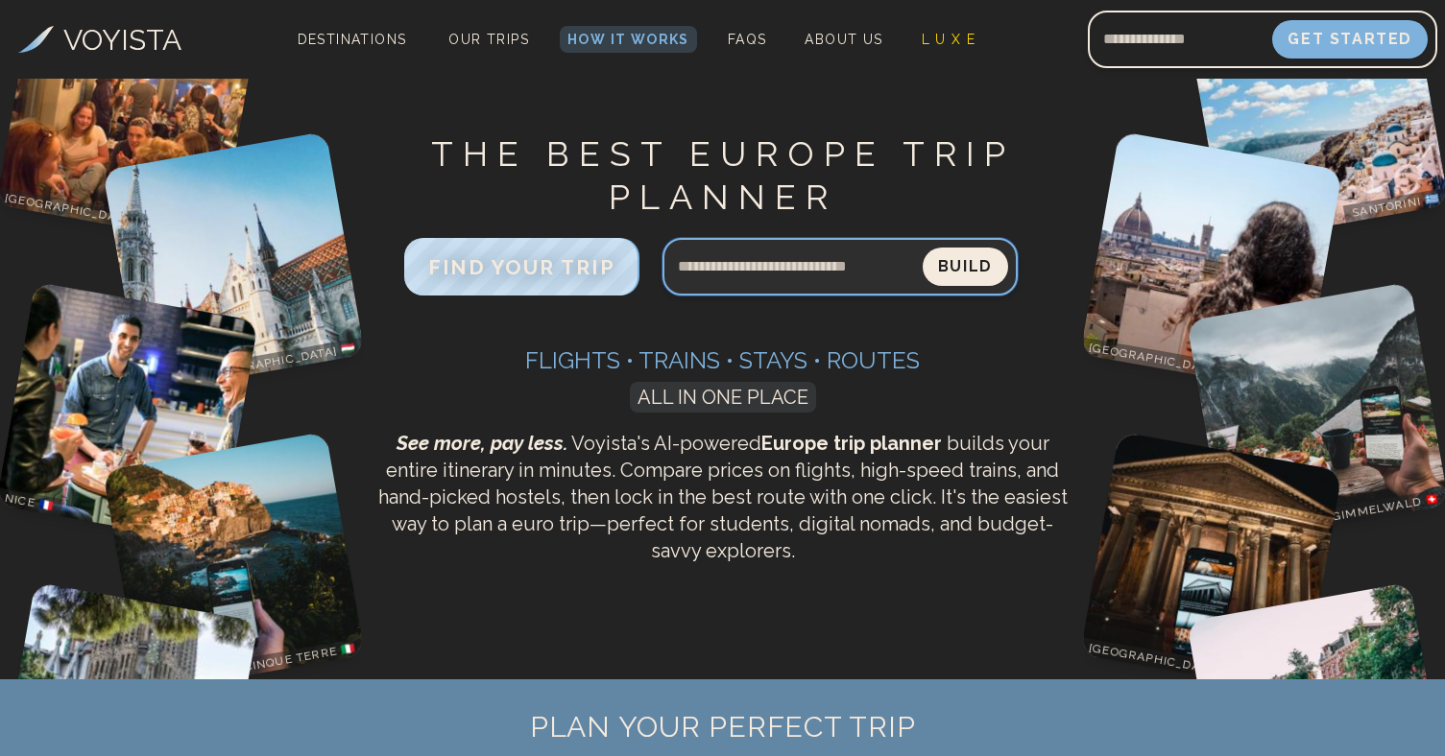
click at [841, 273] on input "Search query" at bounding box center [792, 267] width 260 height 46
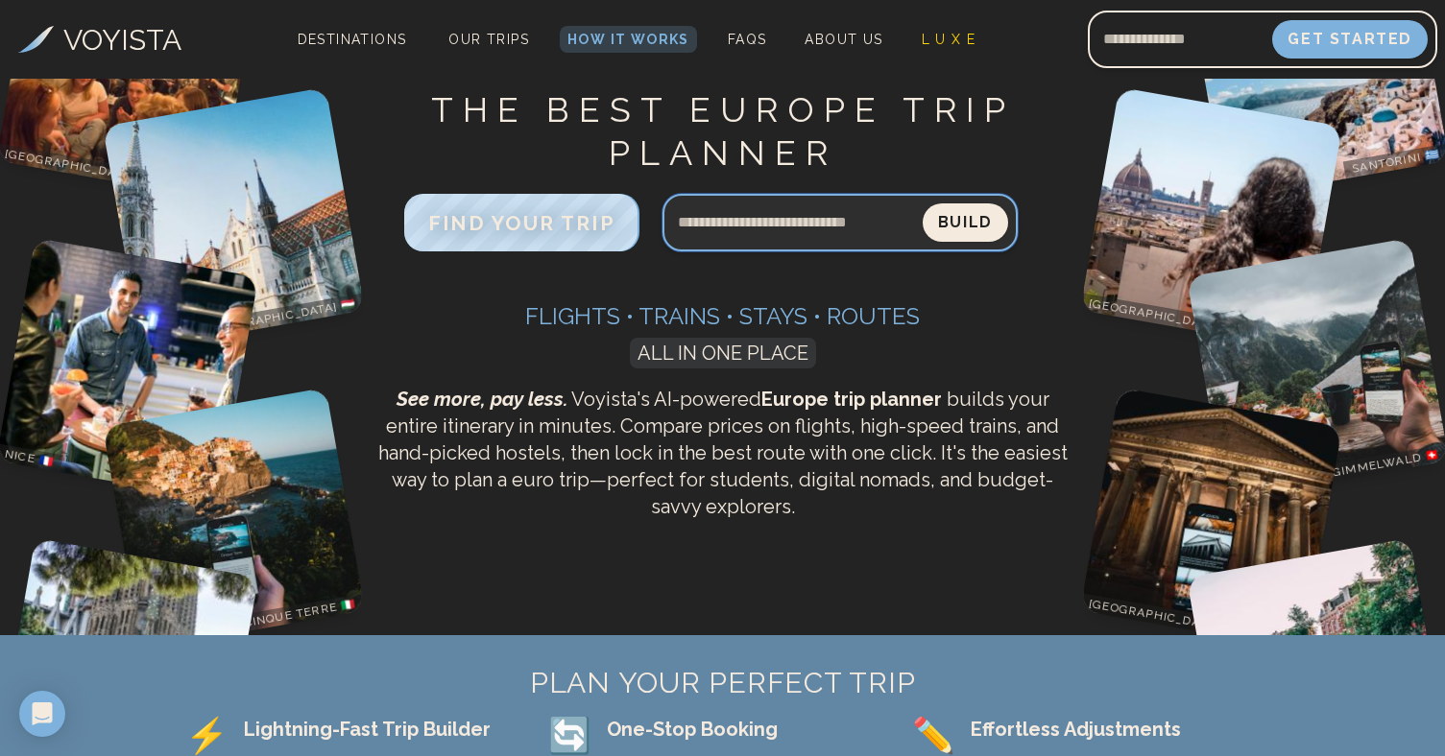
scroll to position [42, 0]
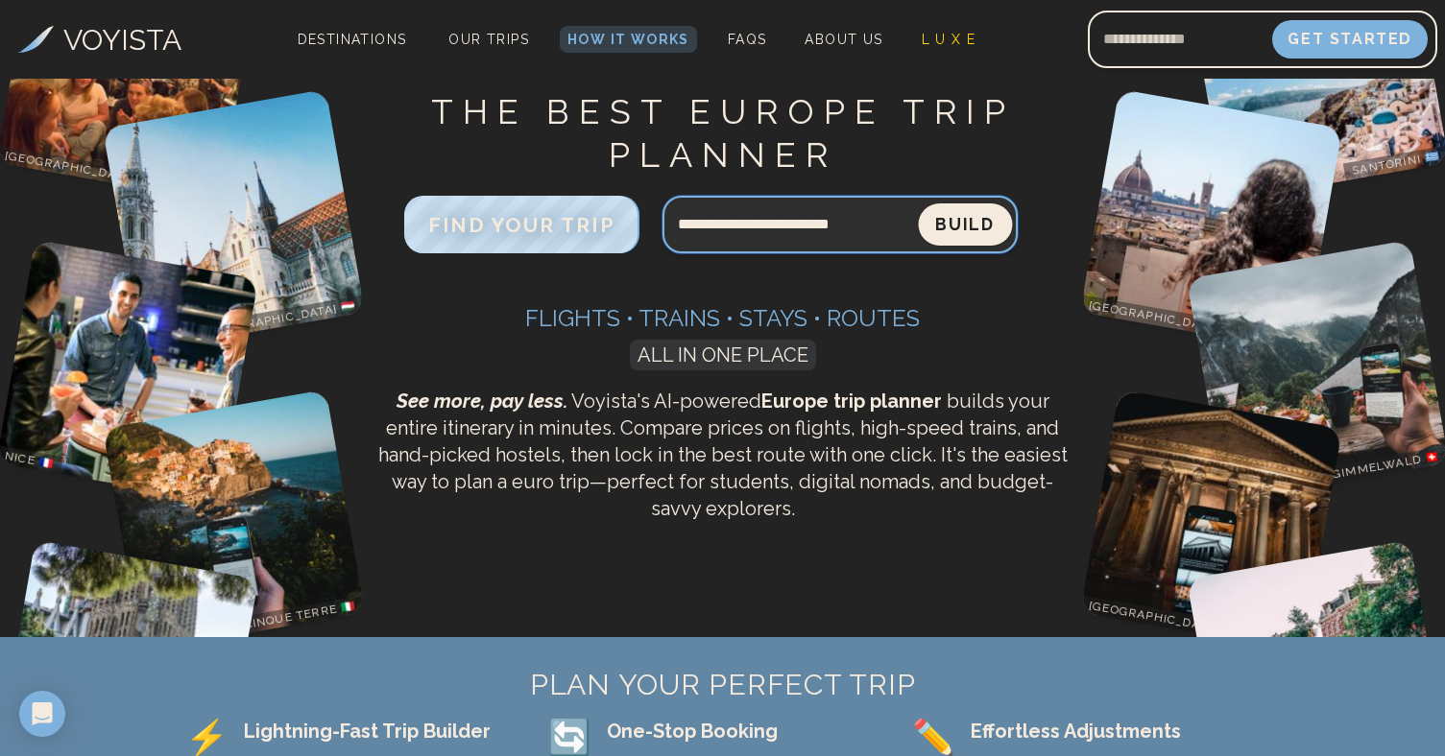
type input "**********"
click at [980, 226] on button "Build" at bounding box center [965, 225] width 94 height 42
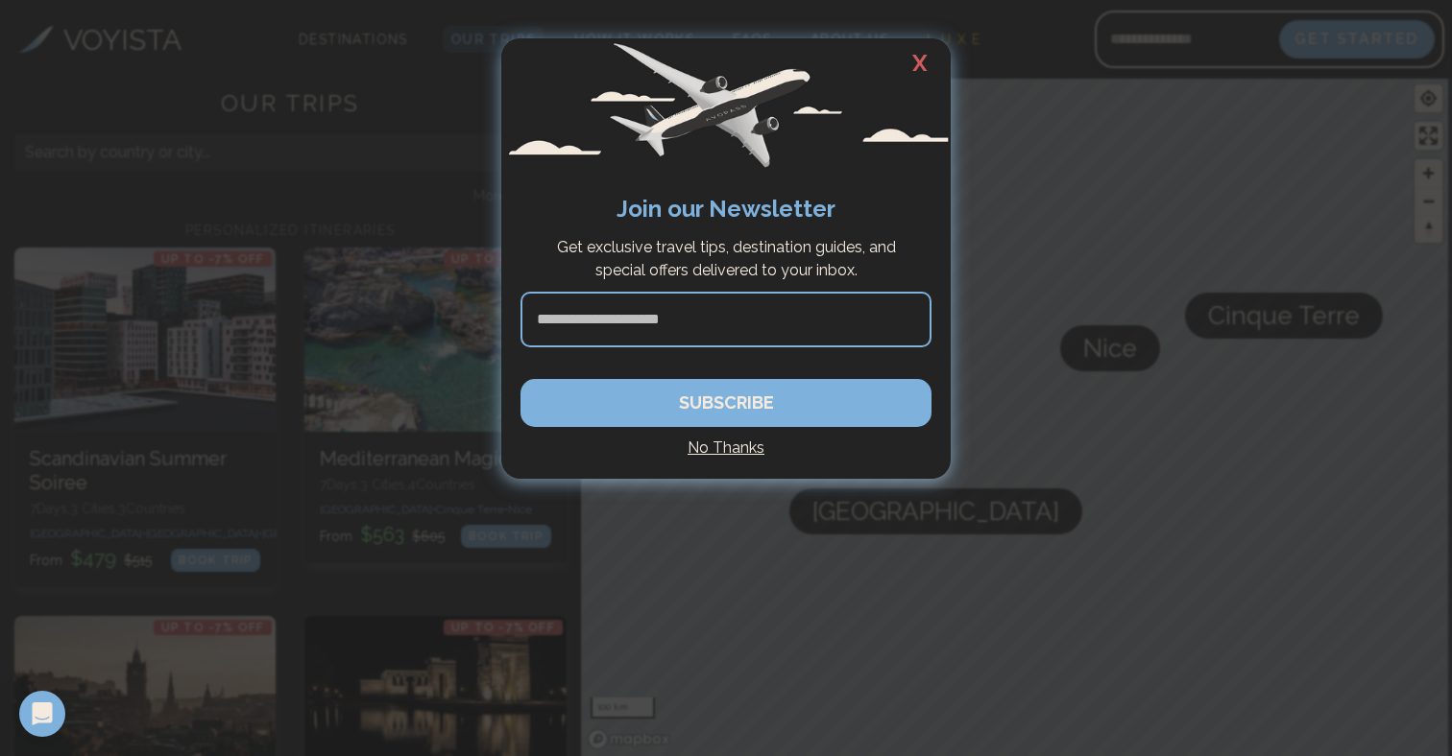
click at [908, 55] on h2 "X" at bounding box center [919, 63] width 61 height 50
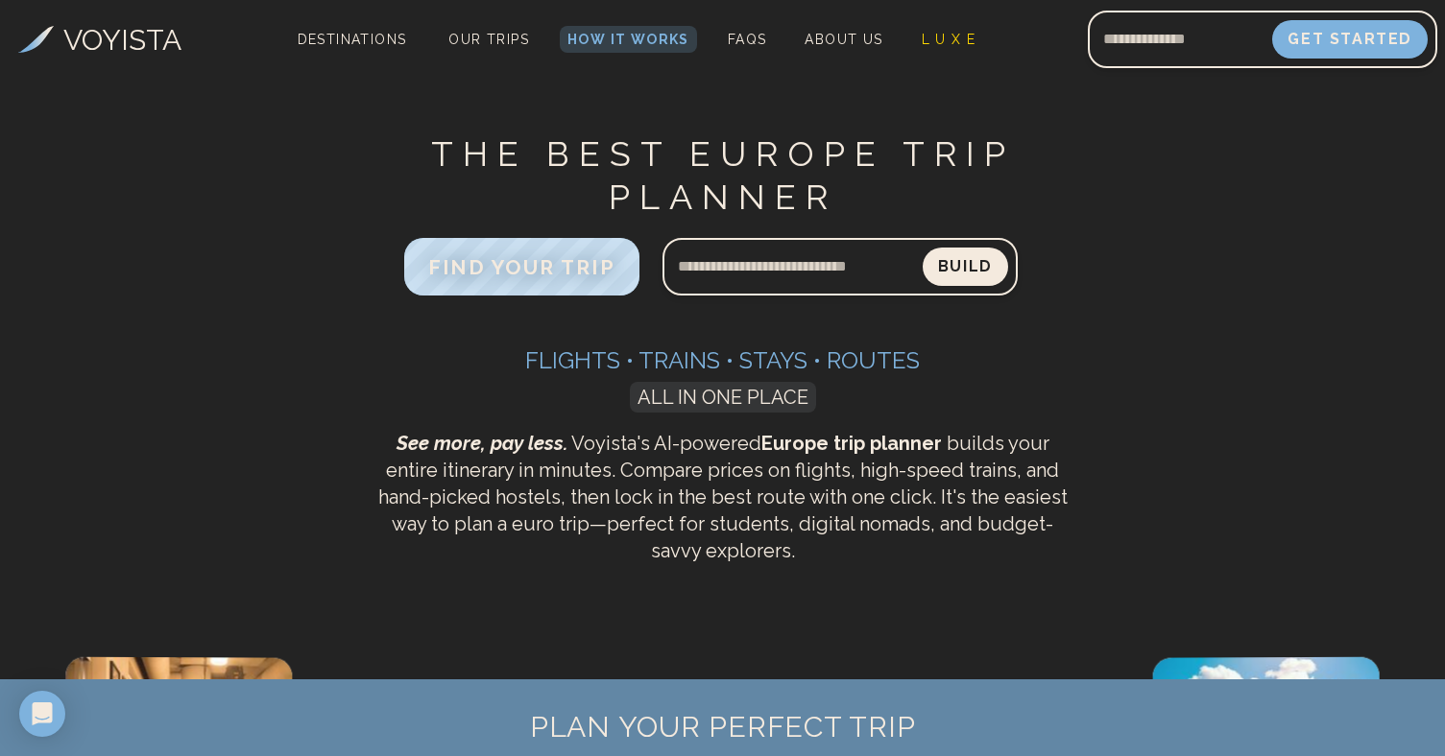
scroll to position [42, 0]
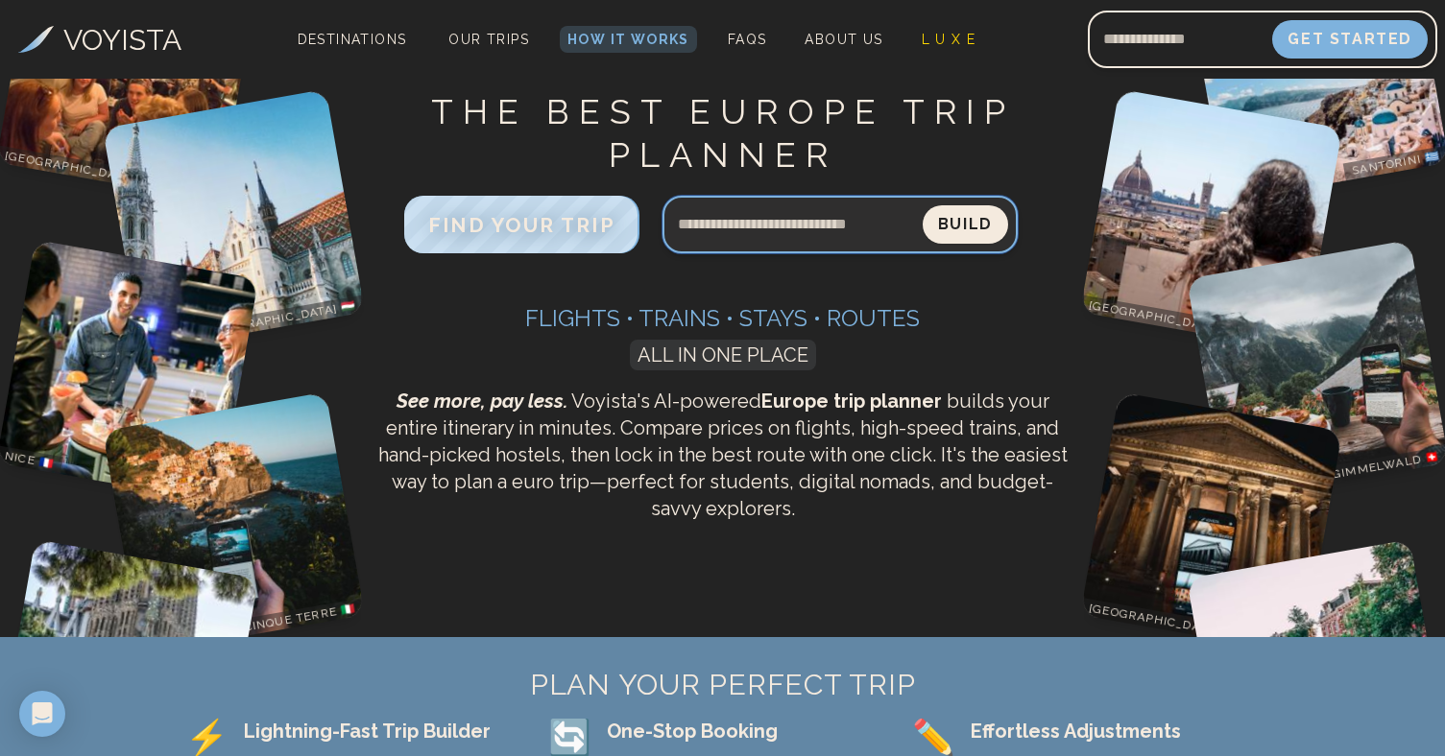
click at [838, 223] on input "Search query" at bounding box center [792, 225] width 260 height 46
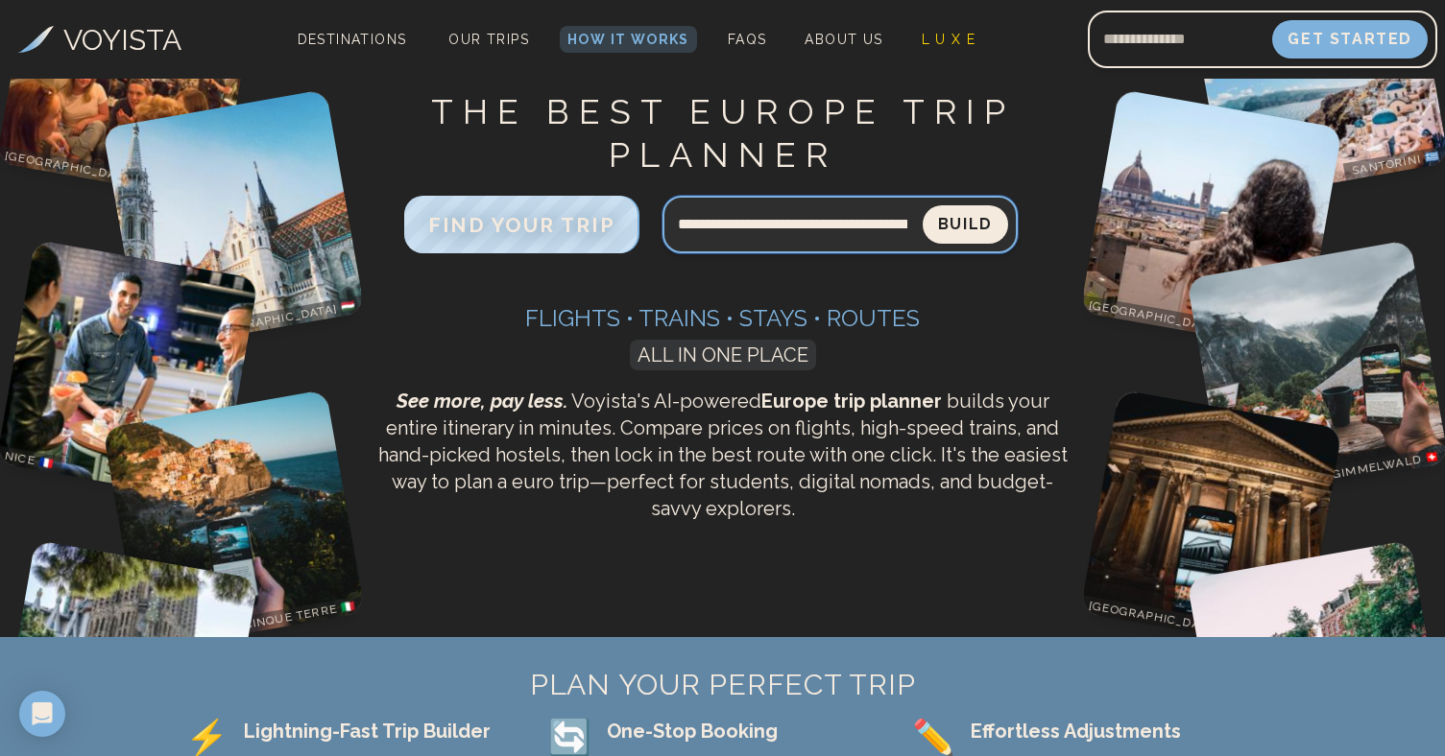
type input "**********"
click at [964, 225] on button "Build" at bounding box center [965, 224] width 85 height 38
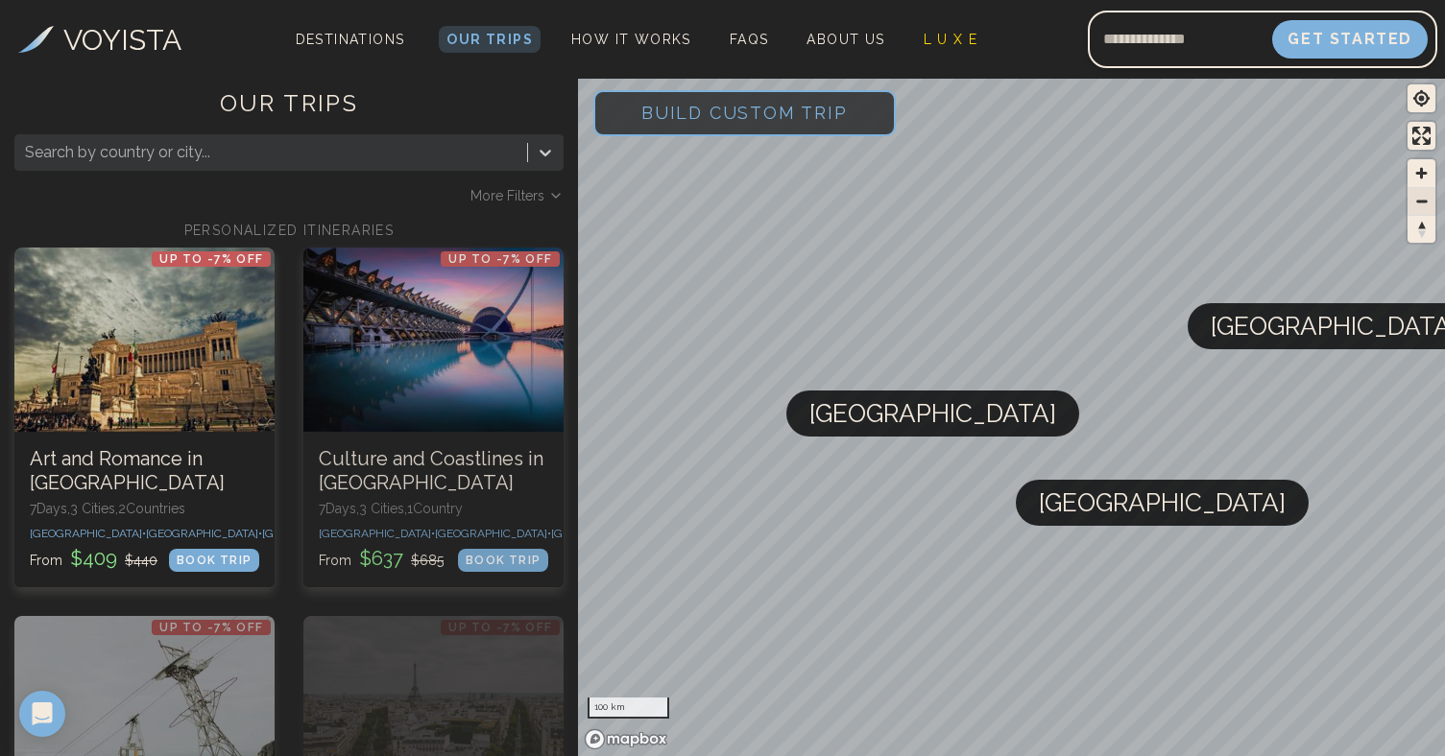
click at [1425, 202] on span "Zoom out" at bounding box center [1421, 201] width 28 height 27
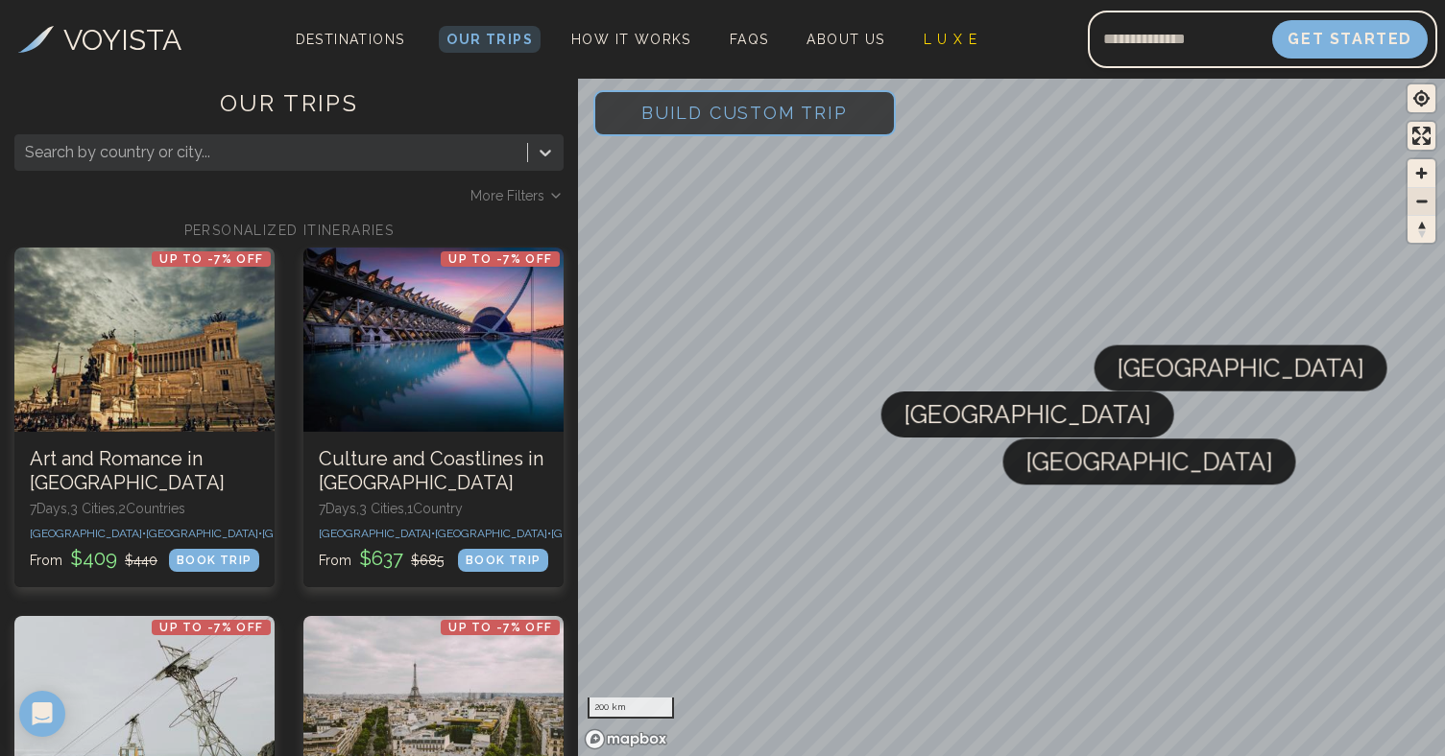
click at [1425, 202] on span "Zoom out" at bounding box center [1421, 201] width 28 height 27
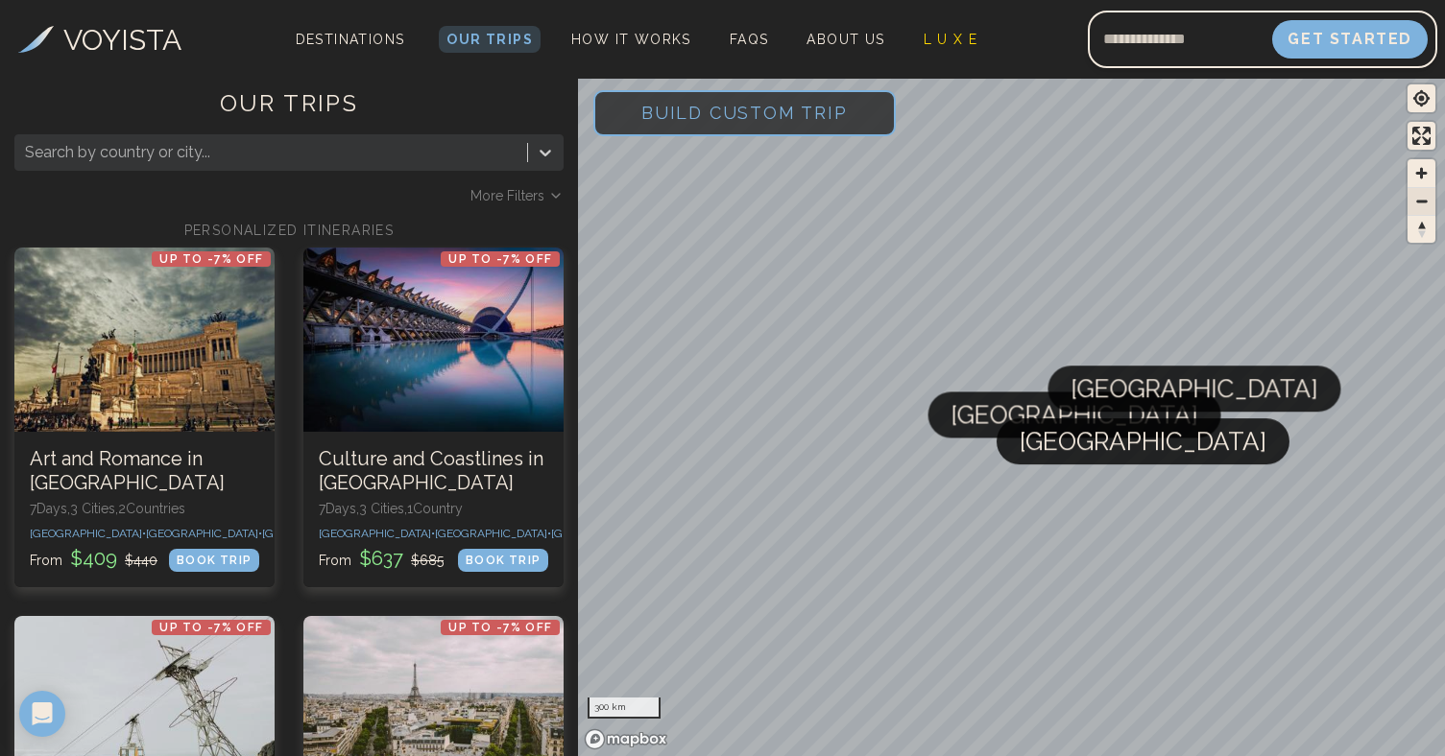
click at [1425, 202] on span "Zoom out" at bounding box center [1421, 201] width 28 height 27
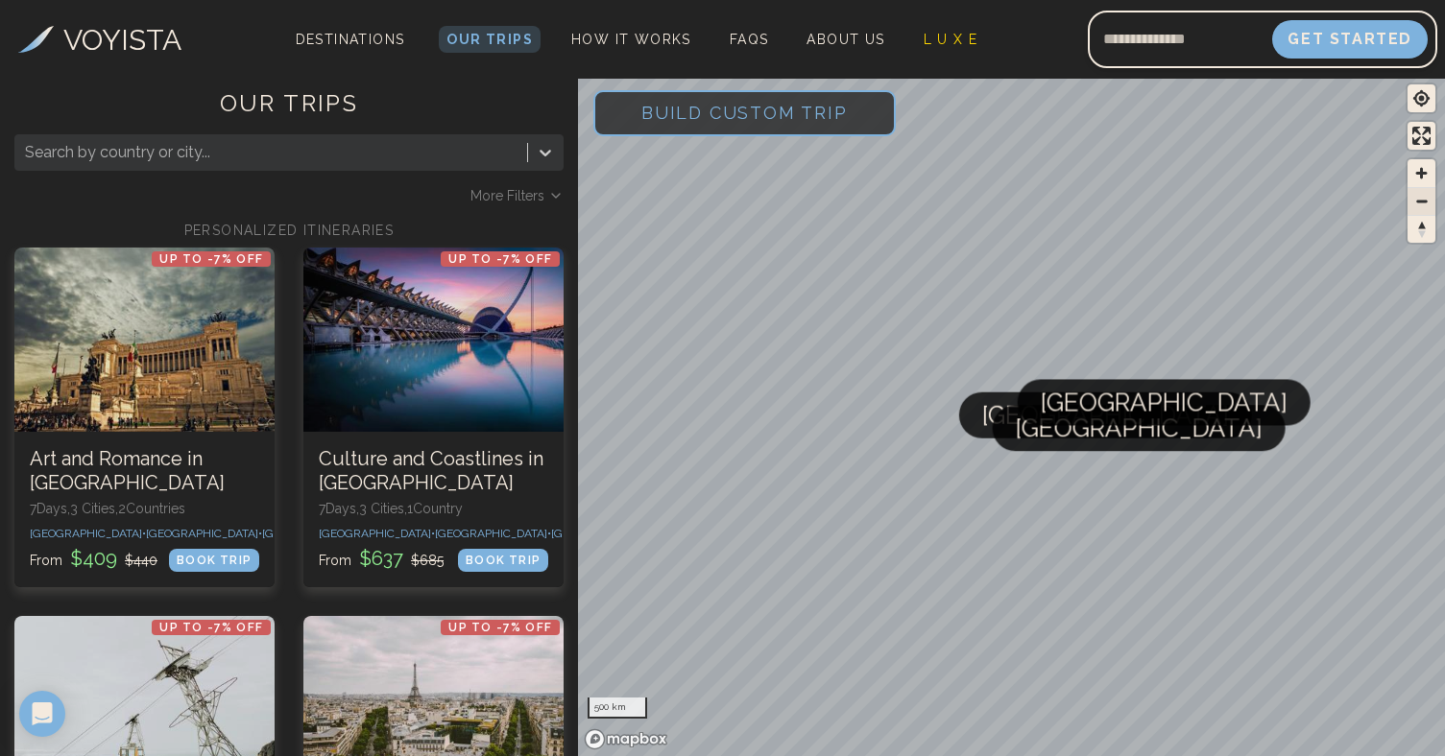
click at [1425, 202] on span "Zoom out" at bounding box center [1421, 201] width 28 height 27
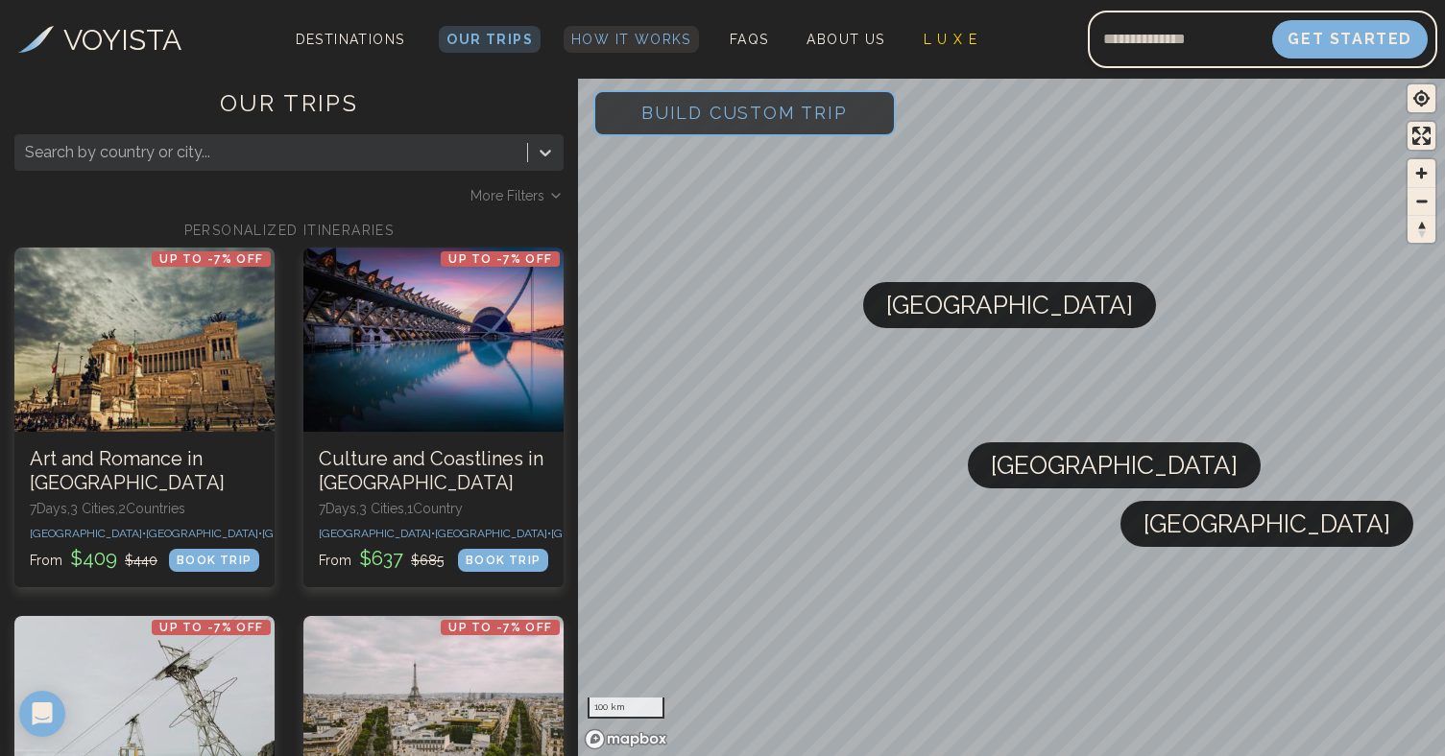
click at [624, 36] on span "How It Works" at bounding box center [631, 39] width 120 height 15
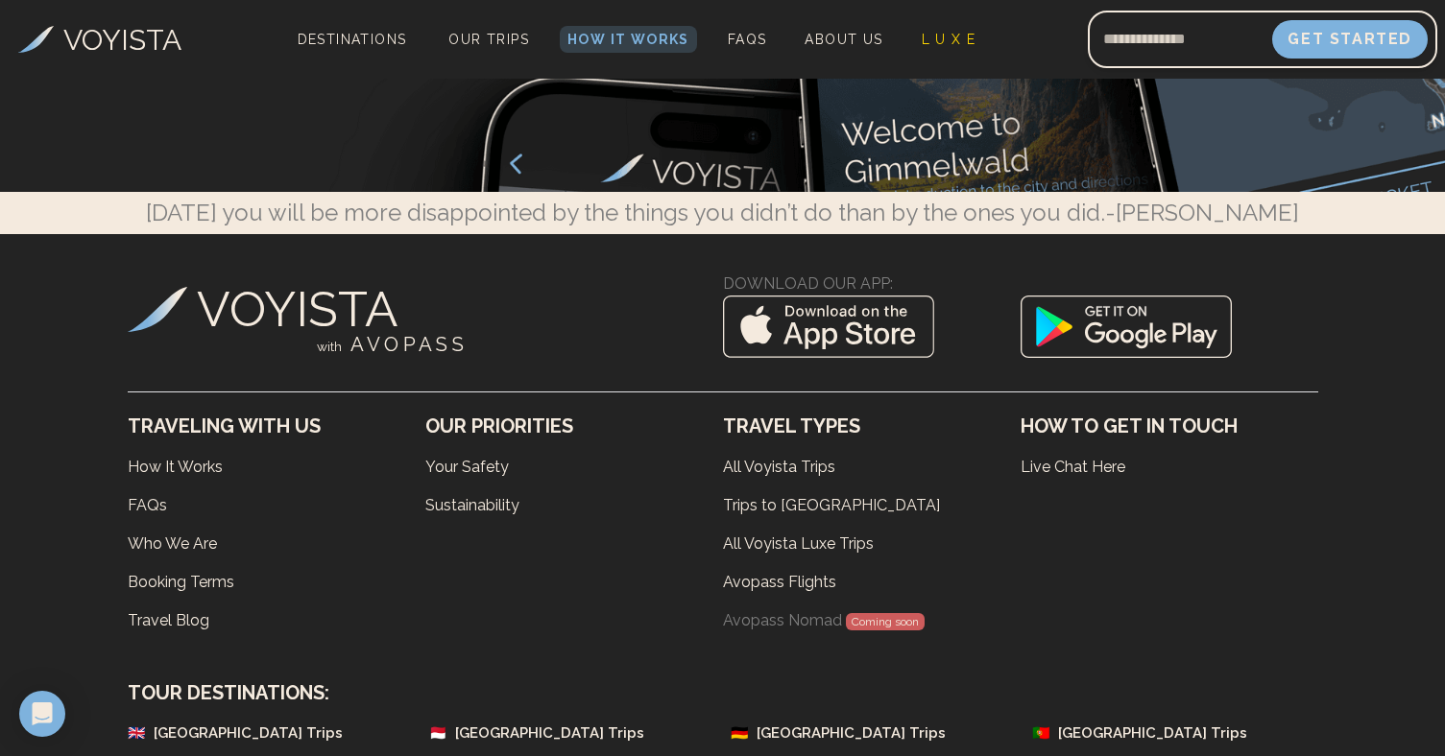
scroll to position [6719, 0]
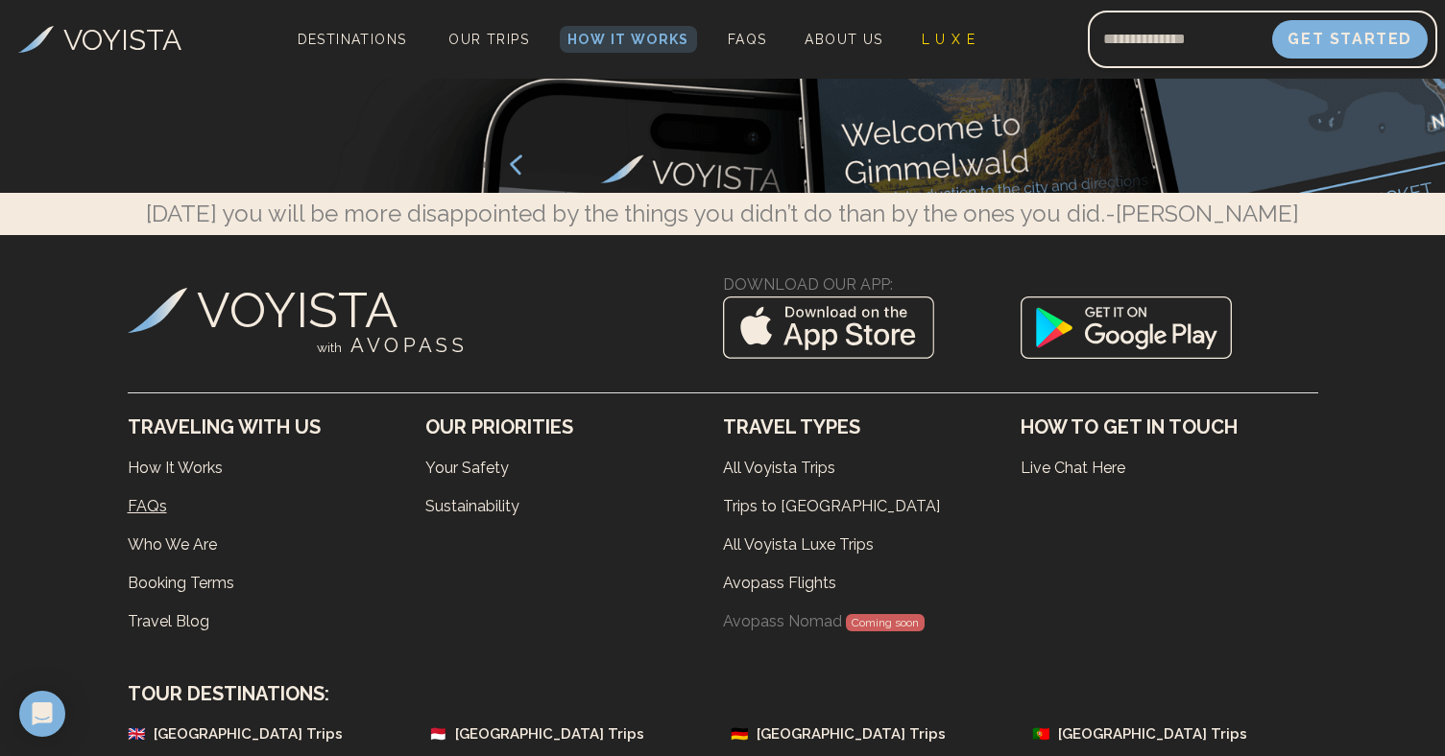
click at [159, 488] on link "FAQs" at bounding box center [277, 507] width 298 height 38
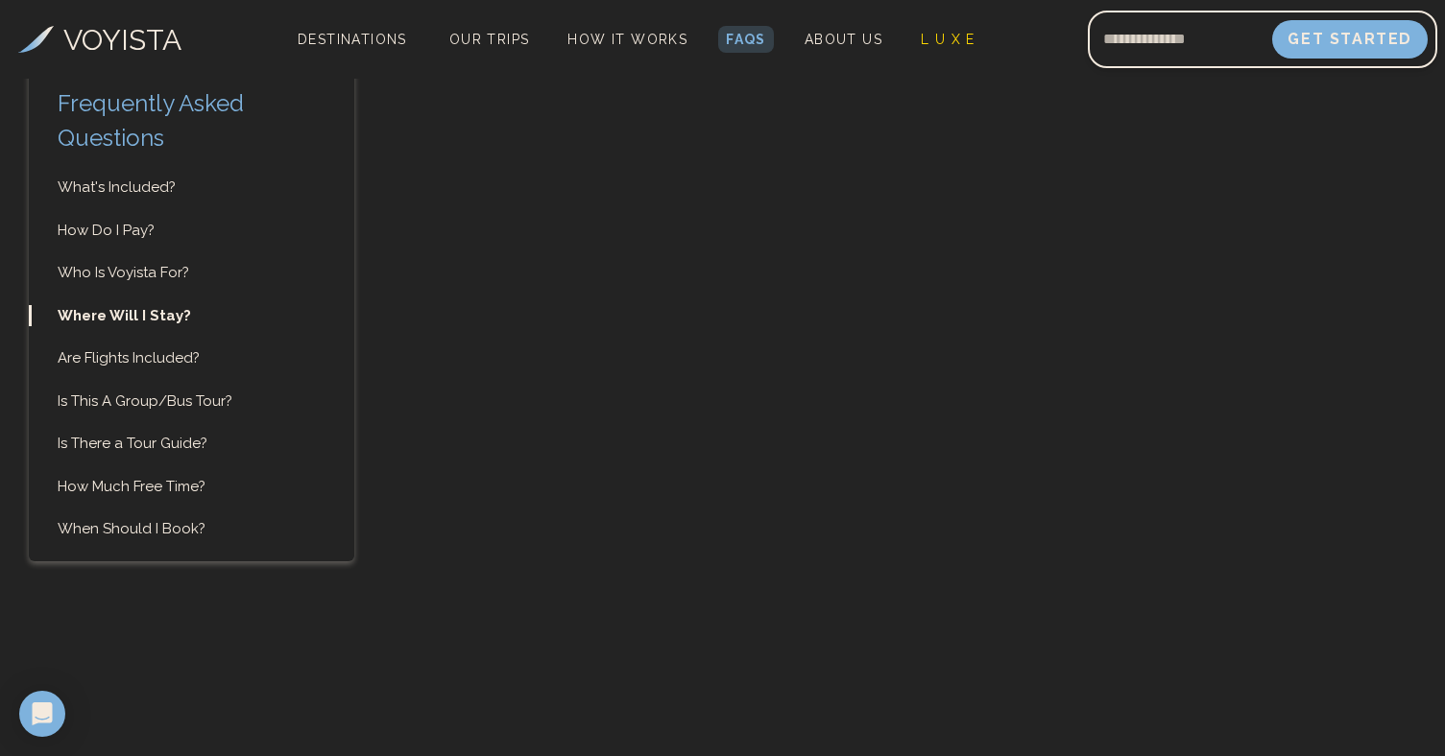
scroll to position [2795, 0]
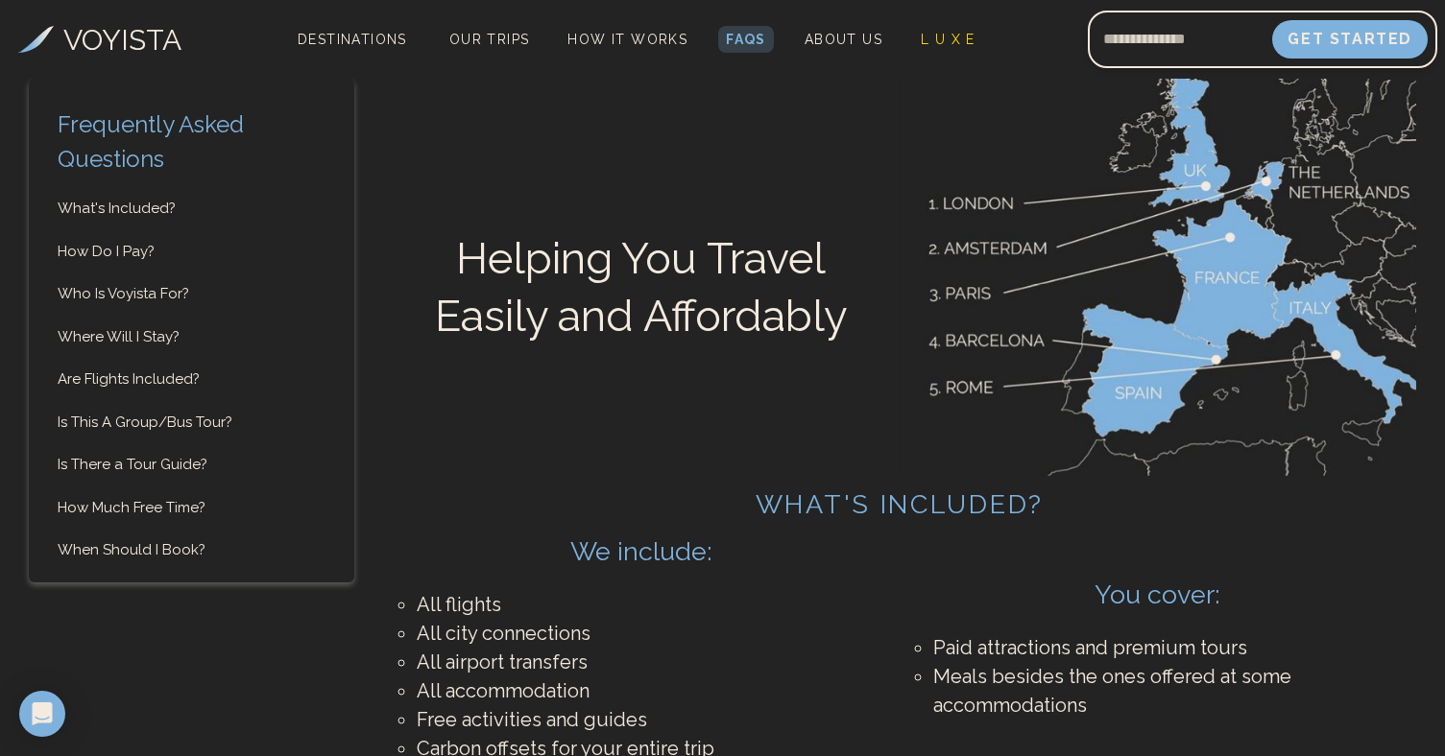
click at [193, 432] on ul "What's Included? How Do I Pay? Who Is Voyista For? Where Will I Stay? Are Fligh…" at bounding box center [191, 380] width 325 height 364
click at [196, 420] on link "Is This A Group/Bus Tour?" at bounding box center [191, 423] width 325 height 22
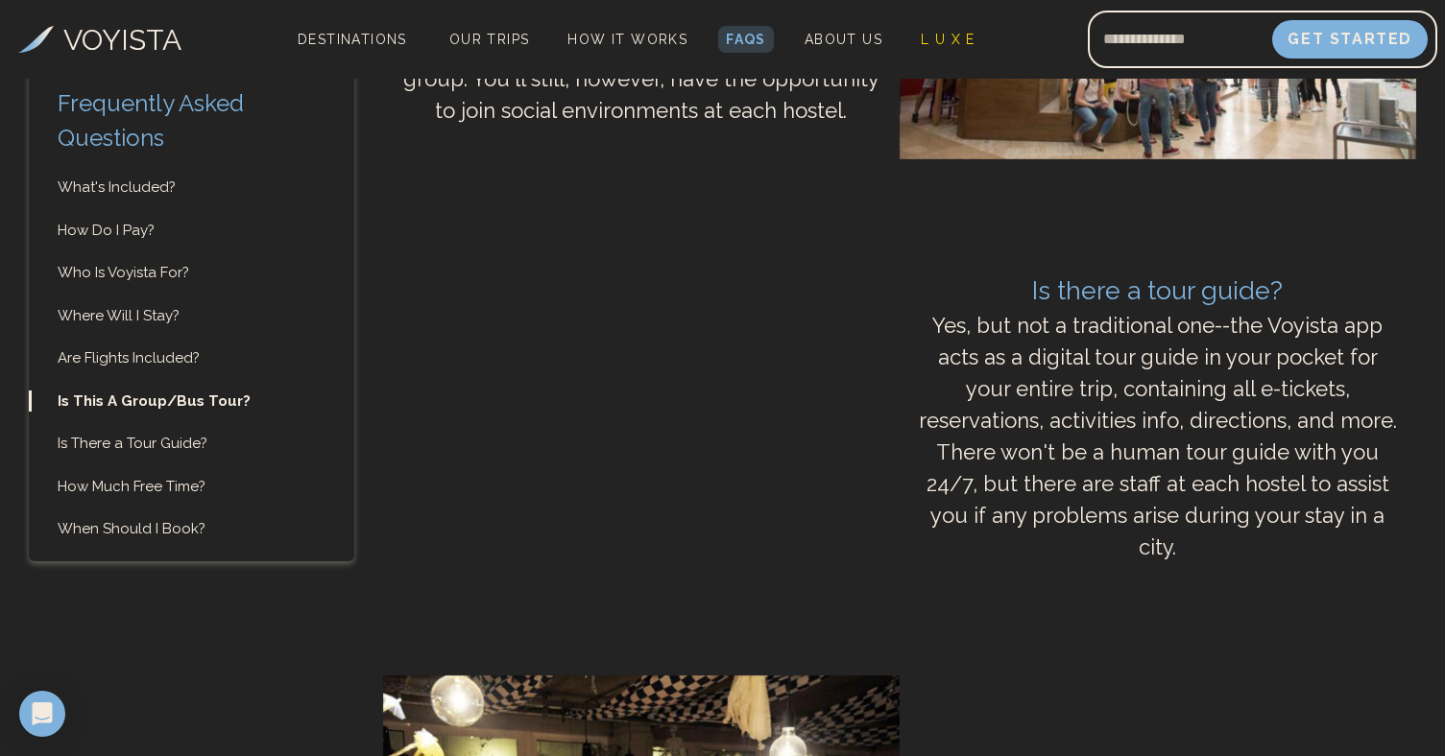
scroll to position [5370, 0]
